Goal: Task Accomplishment & Management: Manage account settings

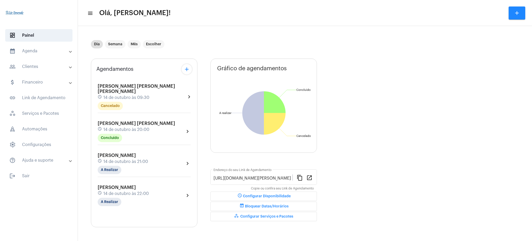
click at [48, 46] on mat-expansion-panel-header "calendar_month_outlined Agenda" at bounding box center [40, 51] width 75 height 12
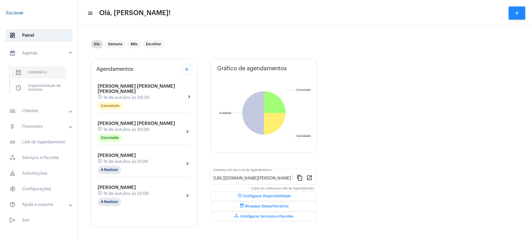
click at [51, 69] on span "calendar_month_outlined Calendário" at bounding box center [38, 72] width 55 height 12
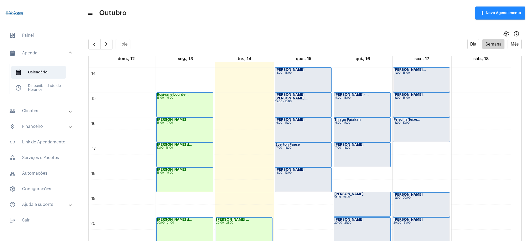
scroll to position [342, 0]
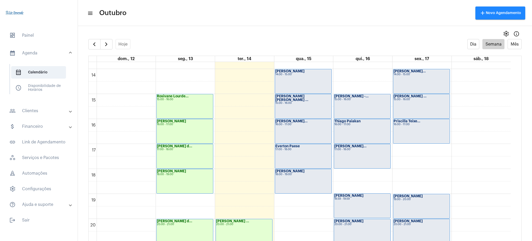
click at [54, 113] on mat-panel-title "people_outline Clientes" at bounding box center [39, 111] width 60 height 6
drag, startPoint x: 31, startPoint y: 90, endPoint x: 61, endPoint y: 90, distance: 30.4
click at [61, 90] on span "people_outline Meus Clientes" at bounding box center [38, 89] width 55 height 12
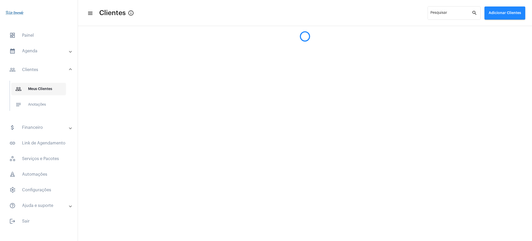
click at [61, 90] on span "people_outline Meus Clientes" at bounding box center [38, 89] width 55 height 12
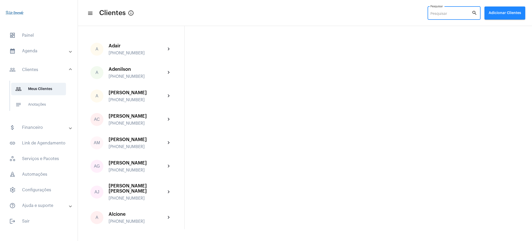
click at [440, 15] on input "Pesquisar" at bounding box center [451, 14] width 41 height 4
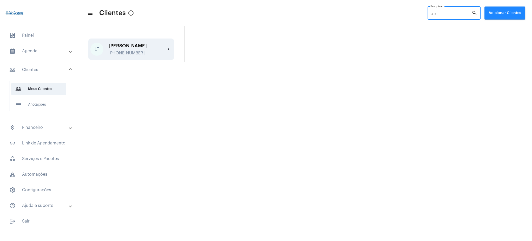
type input "laís"
click at [166, 48] on mat-icon "chevron_right" at bounding box center [169, 49] width 6 height 6
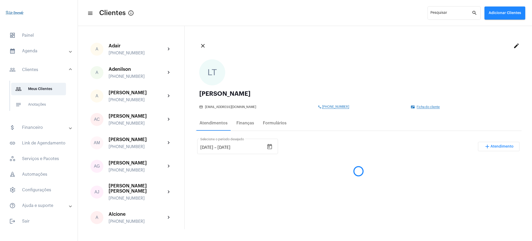
drag, startPoint x: 529, startPoint y: 71, endPoint x: 529, endPoint y: 75, distance: 3.6
click at [529, 75] on mat-sidenav-content "menu Clientes info_outlined Pesquisar search Adicionar Clientes A [PERSON_NAME]…" at bounding box center [305, 120] width 454 height 241
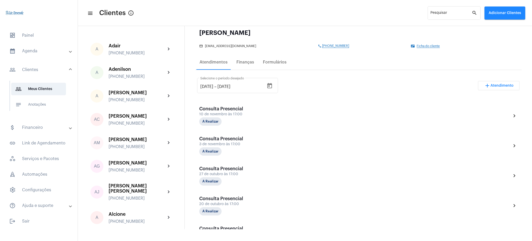
scroll to position [62, 0]
click at [462, 55] on div "Ver ficha do cliente" at bounding box center [456, 53] width 29 height 6
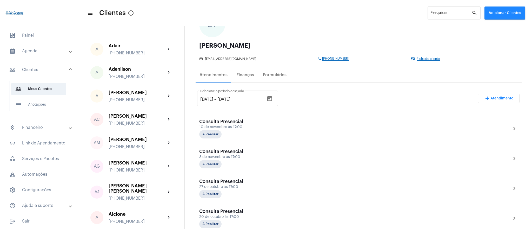
scroll to position [0, 0]
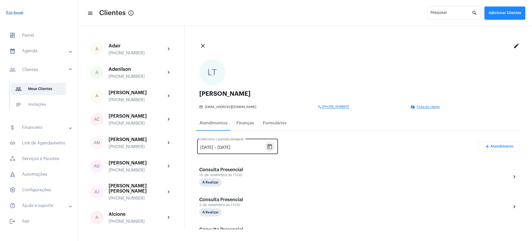
click at [273, 147] on icon "Open calendar" at bounding box center [270, 146] width 6 height 6
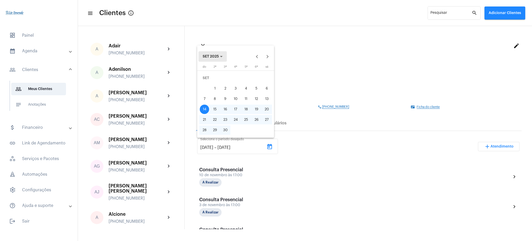
click at [218, 58] on button "SET 2025" at bounding box center [213, 56] width 28 height 10
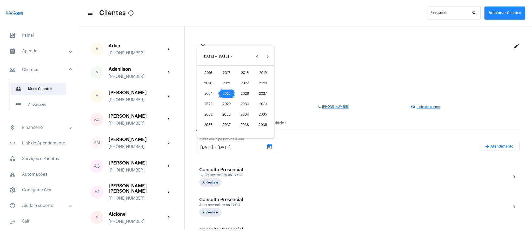
click at [228, 90] on div "2025" at bounding box center [227, 93] width 16 height 9
click at [206, 79] on div "JAN" at bounding box center [208, 83] width 16 height 9
click at [235, 80] on div "1" at bounding box center [235, 77] width 9 height 9
type input "[DATE]"
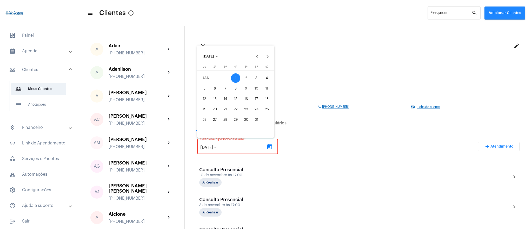
click at [214, 57] on span "[DATE]" at bounding box center [208, 57] width 11 height 4
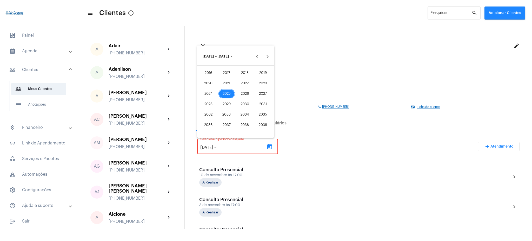
click at [232, 90] on div "2025" at bounding box center [227, 93] width 16 height 9
click at [231, 103] on div "OUT" at bounding box center [227, 103] width 16 height 9
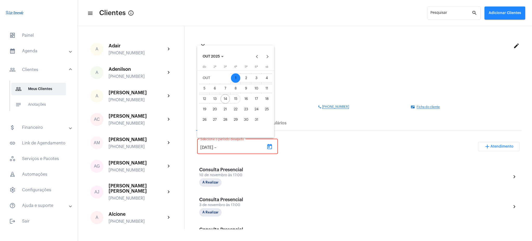
click at [235, 99] on div "15" at bounding box center [235, 98] width 9 height 9
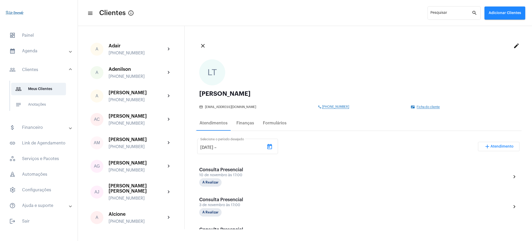
type input "[DATE]"
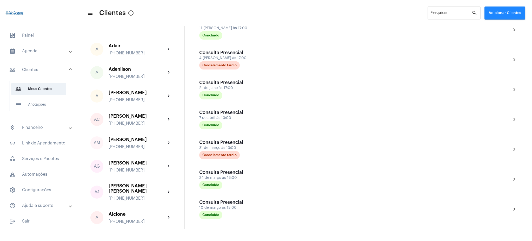
scroll to position [356, 0]
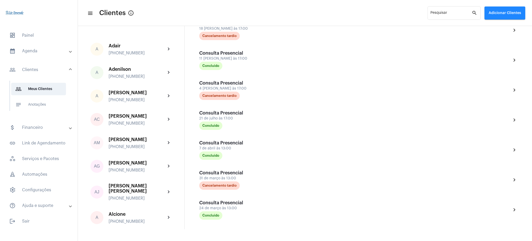
drag, startPoint x: 526, startPoint y: 121, endPoint x: 530, endPoint y: 123, distance: 4.6
click at [530, 123] on div "close edit [PERSON_NAME] mail_outline [EMAIL_ADDRESS][DOMAIN_NAME] phone [PHONE…" at bounding box center [359, 127] width 348 height 203
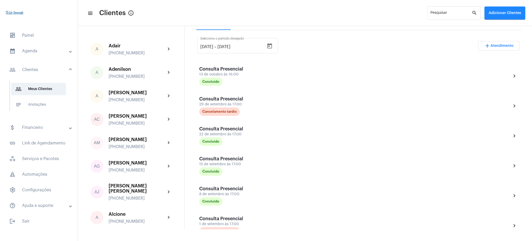
scroll to position [0, 0]
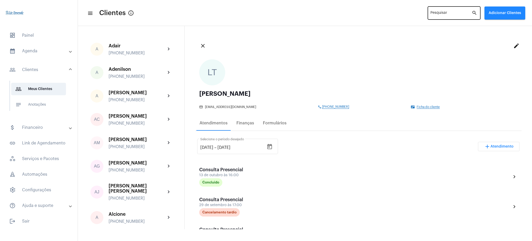
click at [437, 11] on div "Pesquisar" at bounding box center [451, 12] width 41 height 14
click at [53, 50] on mat-panel-title "calendar_month_outlined Agenda" at bounding box center [39, 51] width 60 height 6
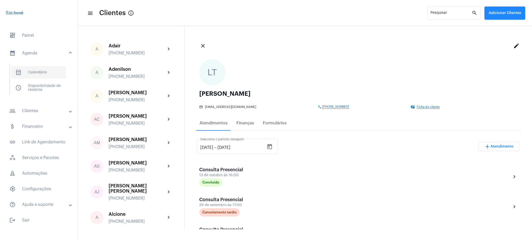
click at [50, 72] on span "calendar_month_outlined Calendário" at bounding box center [38, 72] width 55 height 12
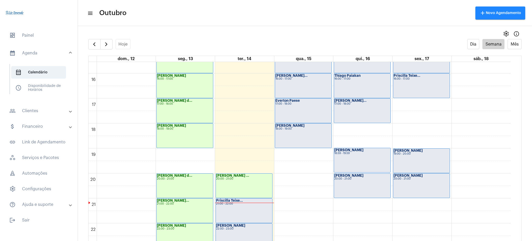
scroll to position [409, 0]
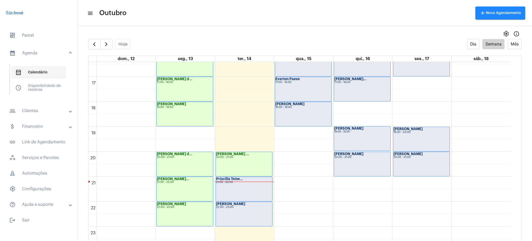
click at [38, 70] on span "calendar_month_outlined Calendário" at bounding box center [38, 72] width 55 height 12
click at [44, 108] on mat-panel-title "people_outline Clientes" at bounding box center [39, 111] width 60 height 6
click at [54, 87] on span "people_outline Meus Clientes" at bounding box center [38, 89] width 55 height 12
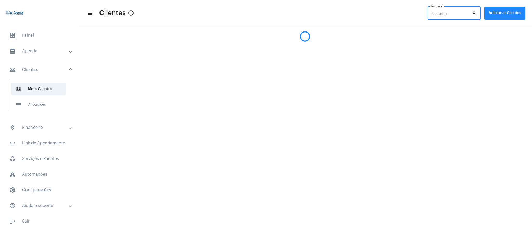
click at [440, 13] on input "Pesquisar" at bounding box center [451, 14] width 41 height 4
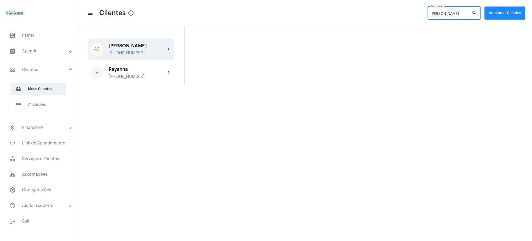
type input "[PERSON_NAME]"
click at [165, 49] on div "[PERSON_NAME] [PHONE_NUMBER]" at bounding box center [137, 49] width 57 height 12
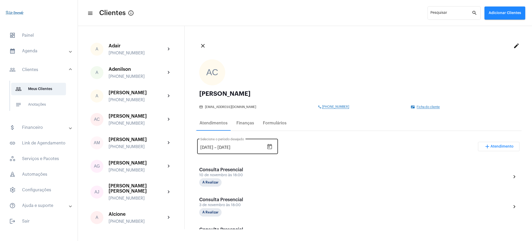
click at [210, 146] on input "[DATE]" at bounding box center [206, 147] width 13 height 5
click at [203, 146] on input "[DATE]" at bounding box center [206, 147] width 13 height 5
type input "[DATE]"
click at [309, 145] on div "[DATE] [DATE] – [DATE] Selecione o período desejado add Atendimento" at bounding box center [358, 148] width 323 height 24
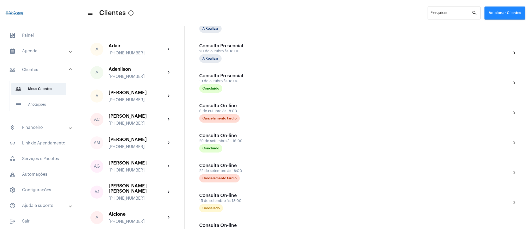
scroll to position [193, 0]
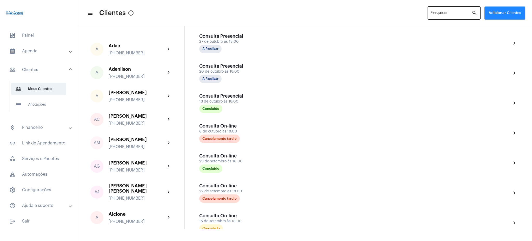
click at [446, 10] on div "Pesquisar" at bounding box center [451, 12] width 41 height 14
type input "m"
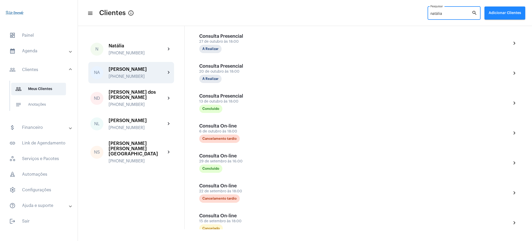
type input "natália"
click at [143, 69] on div "[PERSON_NAME]" at bounding box center [137, 69] width 57 height 5
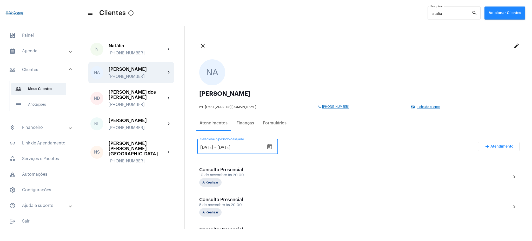
click at [204, 145] on input "[DATE]" at bounding box center [206, 147] width 13 height 5
click at [206, 145] on input "[DATE]" at bounding box center [206, 147] width 13 height 5
type input "[DATE]"
click at [297, 151] on div "[DATE] [DATE] – [DATE] Selecione o período desejado add Atendimento" at bounding box center [358, 148] width 323 height 24
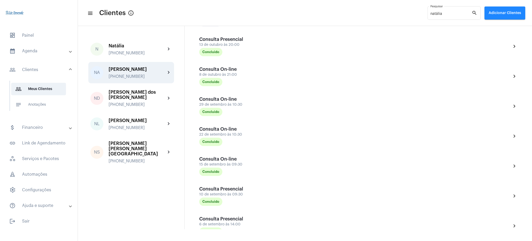
scroll to position [228, 0]
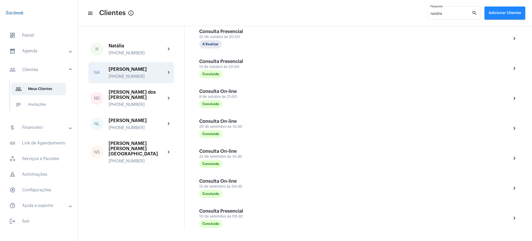
click at [46, 54] on mat-panel-title "calendar_month_outlined Agenda" at bounding box center [39, 51] width 60 height 6
click at [41, 72] on span "calendar_month_outlined Calendário" at bounding box center [38, 72] width 55 height 12
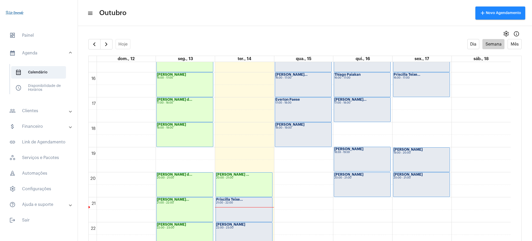
scroll to position [409, 0]
